Goal: Information Seeking & Learning: Learn about a topic

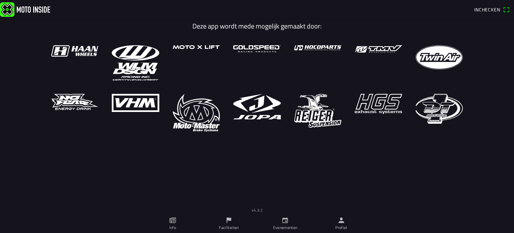
click at [277, 223] on link "Evenementen" at bounding box center [285, 223] width 56 height 19
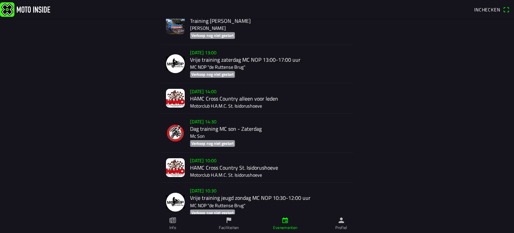
scroll to position [3081, 0]
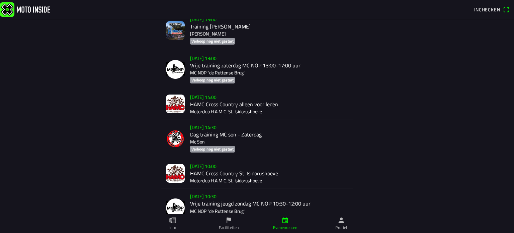
click at [225, 223] on icon "flag" at bounding box center [228, 219] width 7 height 7
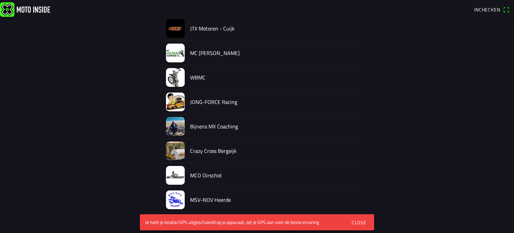
scroll to position [437, 0]
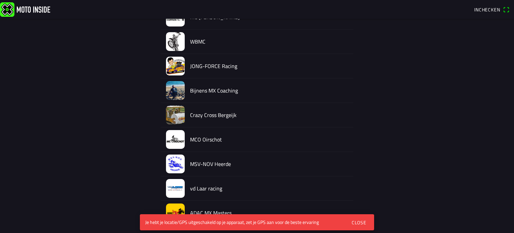
click at [360, 218] on button "Close" at bounding box center [359, 222] width 25 height 14
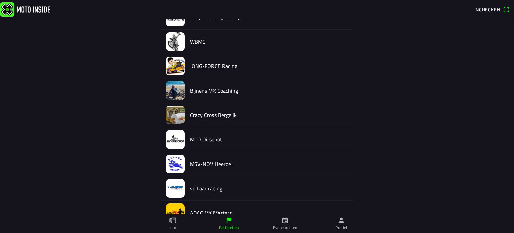
click at [167, 222] on link "Info" at bounding box center [173, 223] width 56 height 19
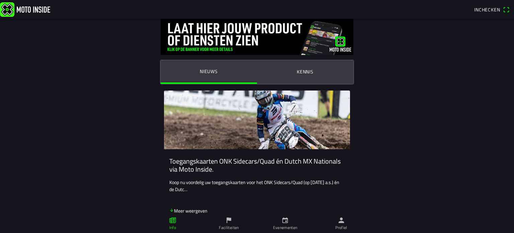
click at [287, 228] on ion-label "Evenementen" at bounding box center [285, 227] width 24 height 6
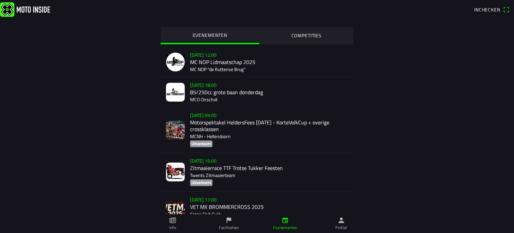
click at [0, 0] on slot "COMPETITIES" at bounding box center [0, 0] width 0 height 0
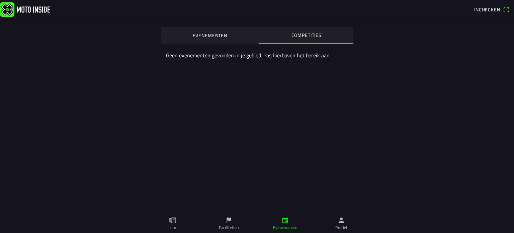
click at [211, 25] on ion-list "EVENEMENTEN COMPETITIES Geen evenementen gevonden in je gebied. Pas hierboven h…" at bounding box center [257, 44] width 193 height 50
click at [0, 0] on slot "EVENEMENTEN" at bounding box center [0, 0] width 0 height 0
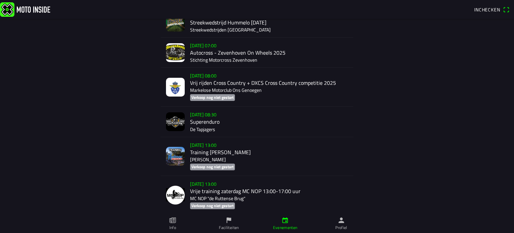
scroll to position [6289, 0]
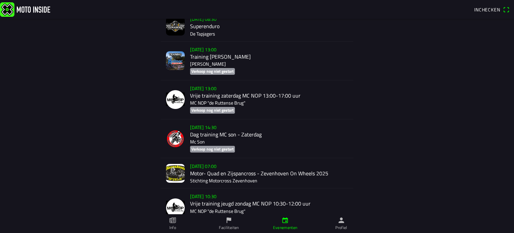
click at [202, 41] on div "[DATE] 08:30 Superenduro De Tapjagers" at bounding box center [269, 26] width 158 height 30
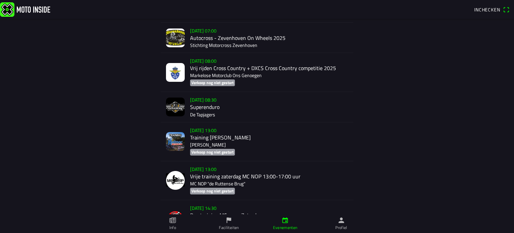
scroll to position [6291, 0]
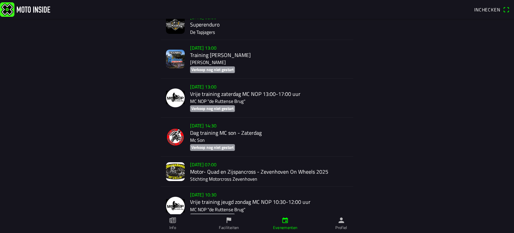
click at [221, 227] on ion-label "Faciliteiten" at bounding box center [229, 227] width 20 height 6
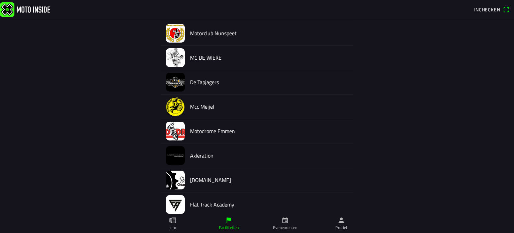
scroll to position [3300, 0]
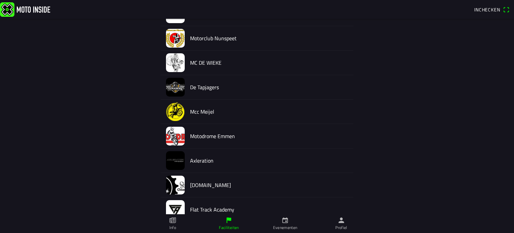
drag, startPoint x: 206, startPoint y: 82, endPoint x: 202, endPoint y: 78, distance: 5.9
click at [202, 78] on div "De Tapjagers" at bounding box center [269, 87] width 158 height 24
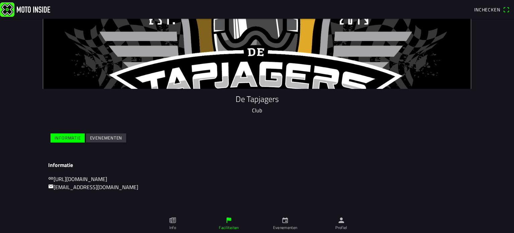
click at [0, 0] on slot "Evenementen" at bounding box center [0, 0] width 0 height 0
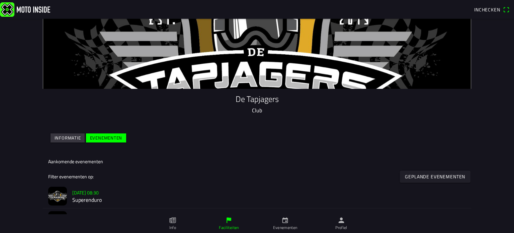
scroll to position [59, 0]
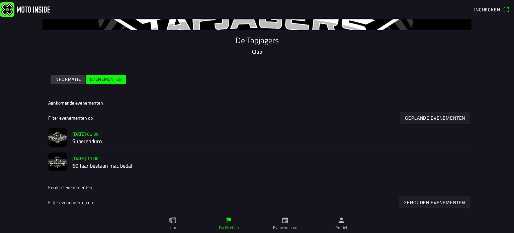
click at [0, 0] on slot "[DATE] 11:00" at bounding box center [0, 0] width 0 height 0
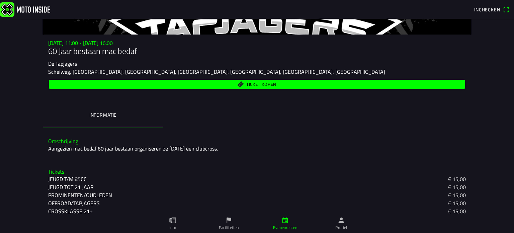
scroll to position [66, 0]
